Goal: Information Seeking & Learning: Find specific page/section

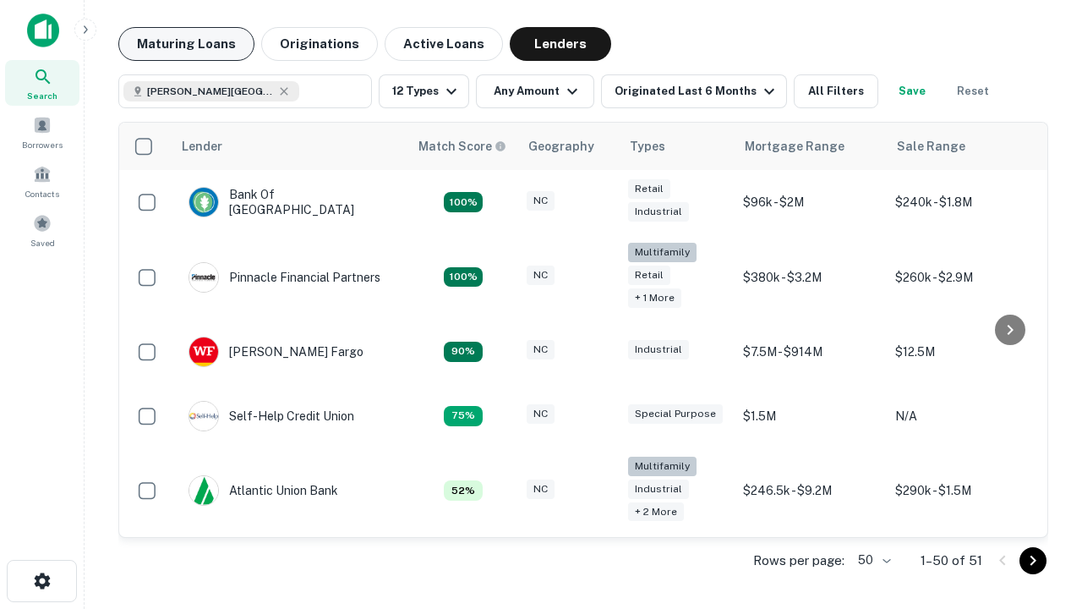
click at [186, 44] on button "Maturing Loans" at bounding box center [186, 44] width 136 height 34
